Goal: Information Seeking & Learning: Learn about a topic

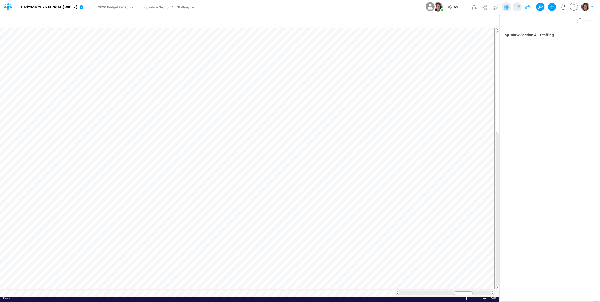
scroll to position [3, 1]
click at [81, 8] on icon at bounding box center [82, 7] width 4 height 4
click at [89, 51] on button "View model info" at bounding box center [107, 52] width 54 height 8
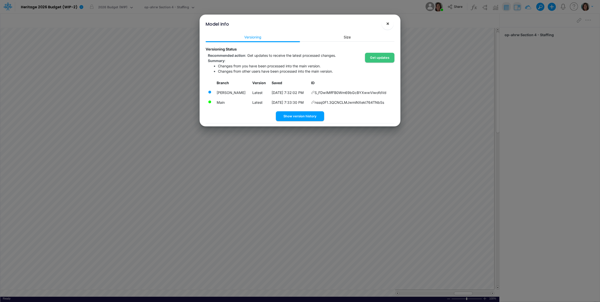
drag, startPoint x: 389, startPoint y: 22, endPoint x: 386, endPoint y: 23, distance: 2.8
click at [388, 22] on span "×" at bounding box center [387, 23] width 3 height 6
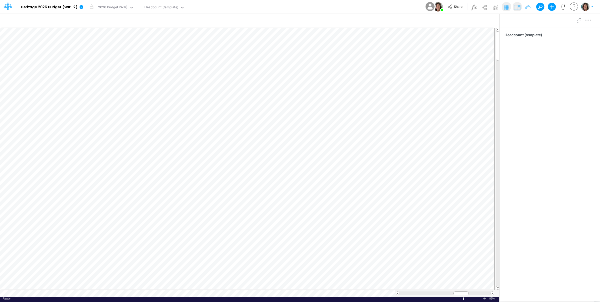
scroll to position [0, 0]
click at [342, 8] on div "Model Heritage 2026 Budget (WIP-2) Edit model settings Duplicate Import QuickBo…" at bounding box center [300, 7] width 540 height 14
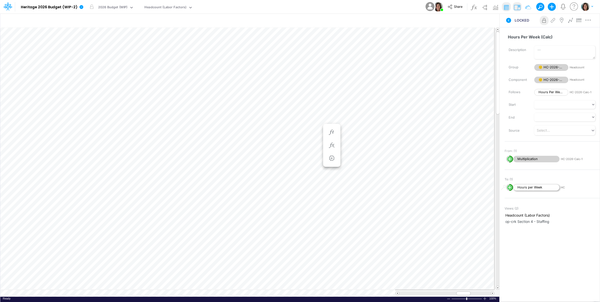
click at [527, 189] on span "Hours per Week" at bounding box center [536, 187] width 46 height 7
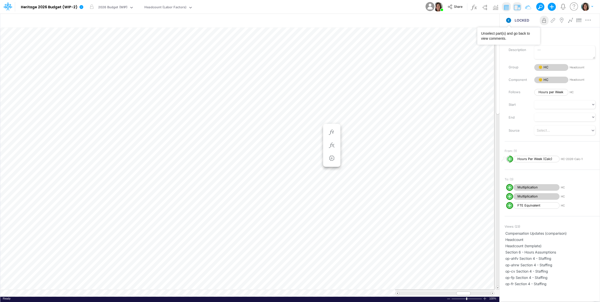
click at [507, 20] on icon at bounding box center [508, 20] width 5 height 5
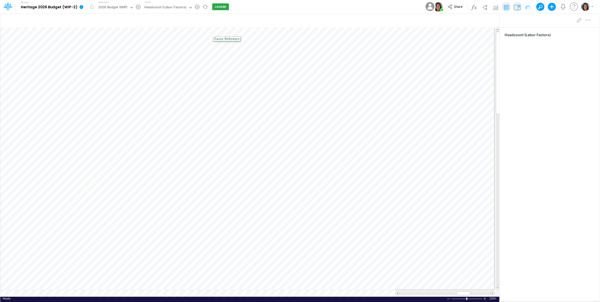
click at [82, 8] on icon at bounding box center [82, 7] width 4 height 4
click at [100, 53] on button "View model info" at bounding box center [107, 52] width 54 height 8
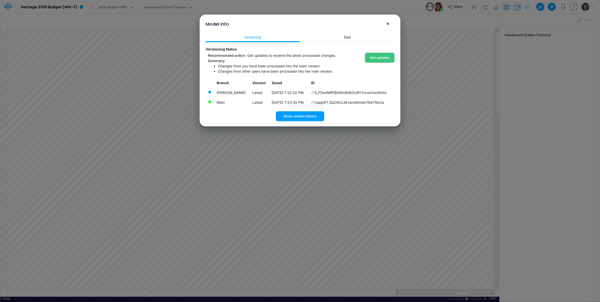
click at [388, 24] on span "×" at bounding box center [387, 23] width 3 height 6
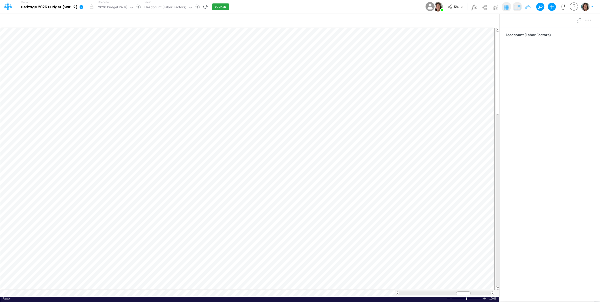
click at [78, 9] on link at bounding box center [82, 6] width 10 height 13
click at [268, 8] on div "Model Heritage 2026 Budget (WIP-2) Edit model settings Duplicate Import QuickBo…" at bounding box center [300, 7] width 540 height 14
click at [81, 8] on icon at bounding box center [82, 7] width 4 height 4
click at [100, 53] on button "View model info" at bounding box center [107, 52] width 54 height 8
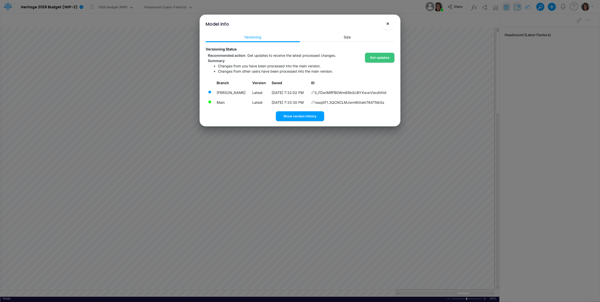
click at [388, 22] on span "×" at bounding box center [387, 23] width 3 height 6
